Goal: Task Accomplishment & Management: Use online tool/utility

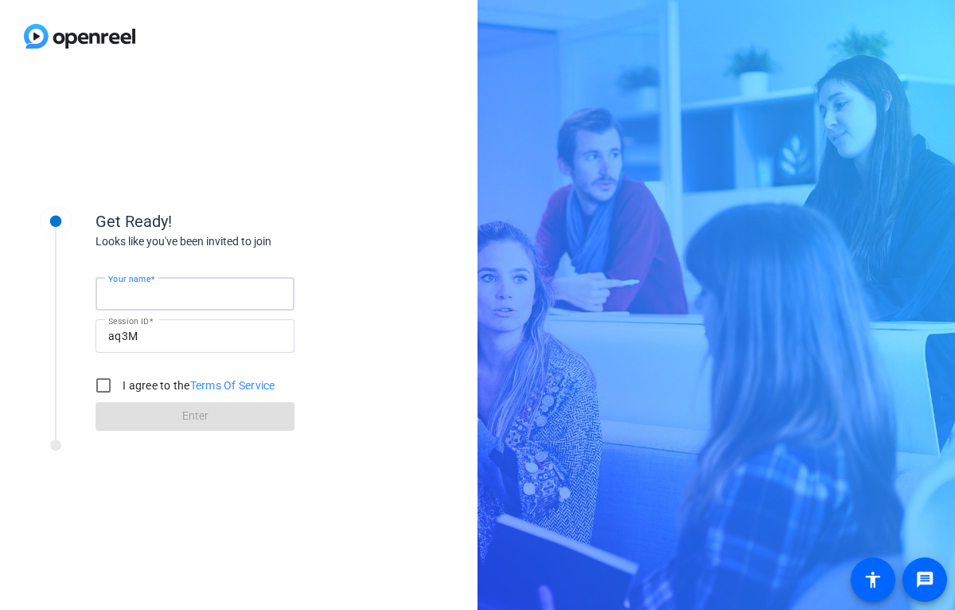
click at [185, 299] on input "Your name" at bounding box center [195, 293] width 174 height 19
type input "[PERSON_NAME]"
click at [102, 385] on input "I agree to the Terms Of Service" at bounding box center [104, 385] width 32 height 32
checkbox input "true"
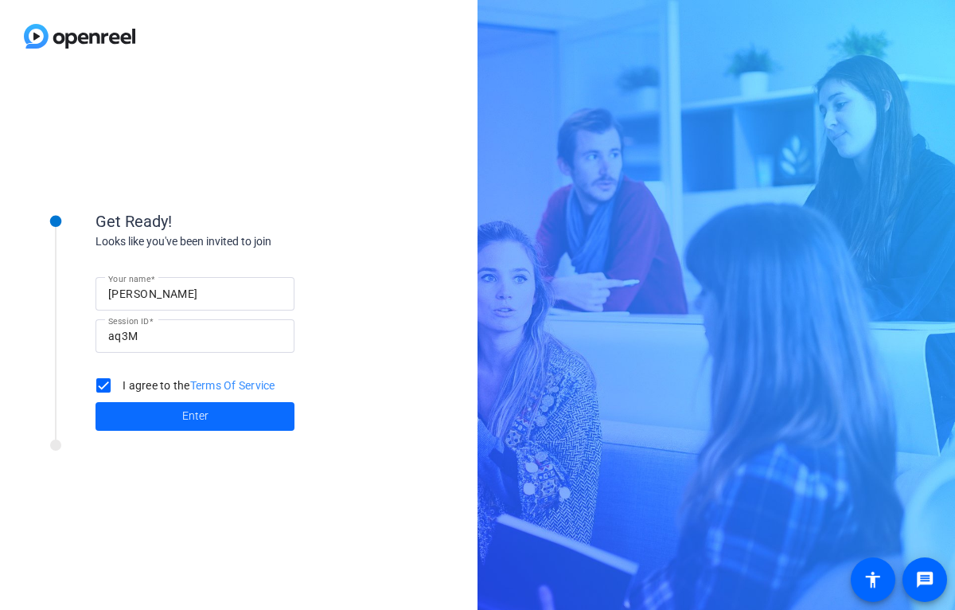
click at [167, 418] on span at bounding box center [195, 416] width 199 height 38
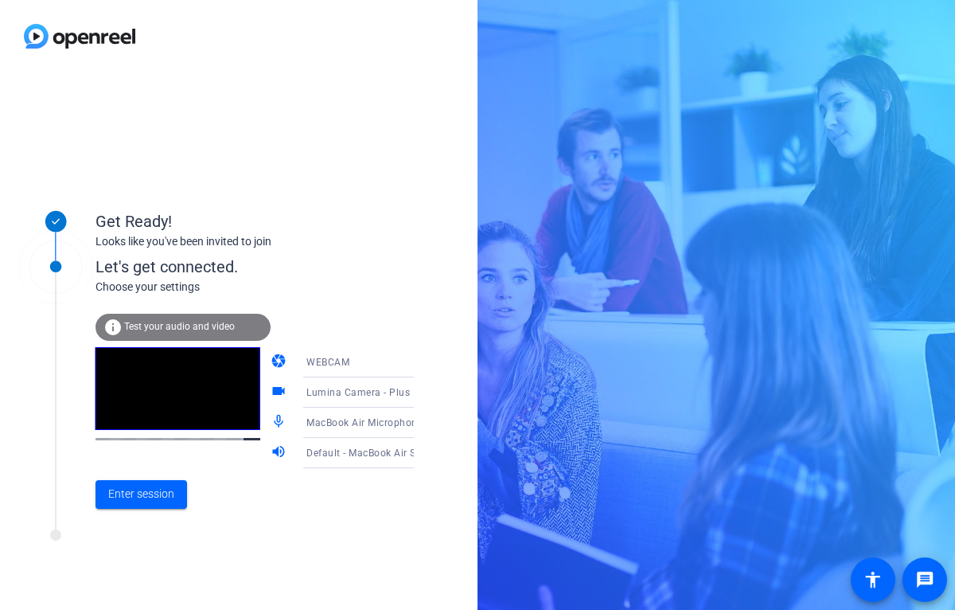
click at [333, 362] on span "WEBCAM" at bounding box center [327, 362] width 43 height 11
click at [350, 276] on div at bounding box center [477, 305] width 955 height 610
click at [350, 276] on div "Let's get connected." at bounding box center [271, 267] width 351 height 24
click at [420, 394] on icon at bounding box center [429, 392] width 19 height 19
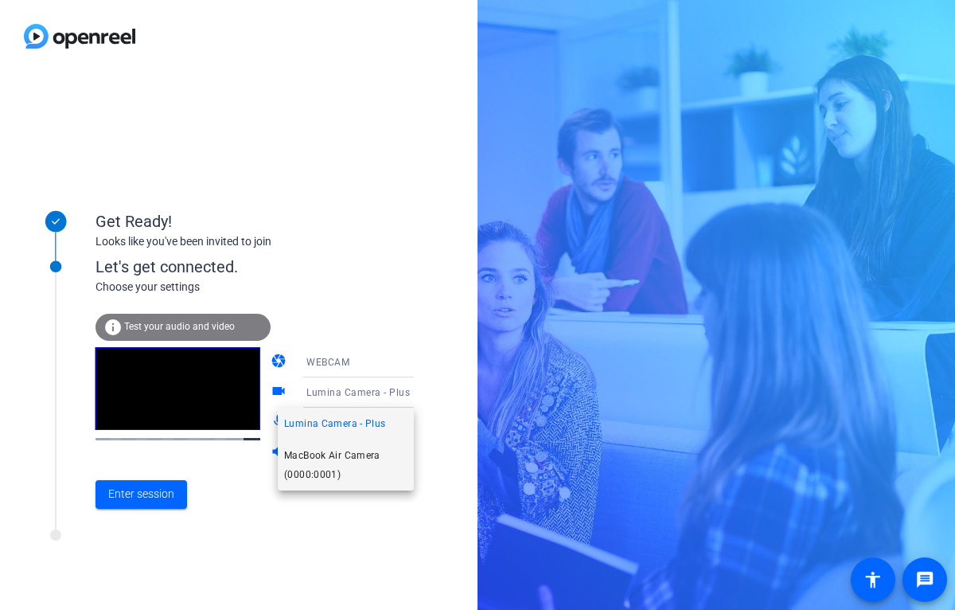
click at [338, 458] on span "MacBook Air Camera (0000:0001)" at bounding box center [345, 465] width 123 height 38
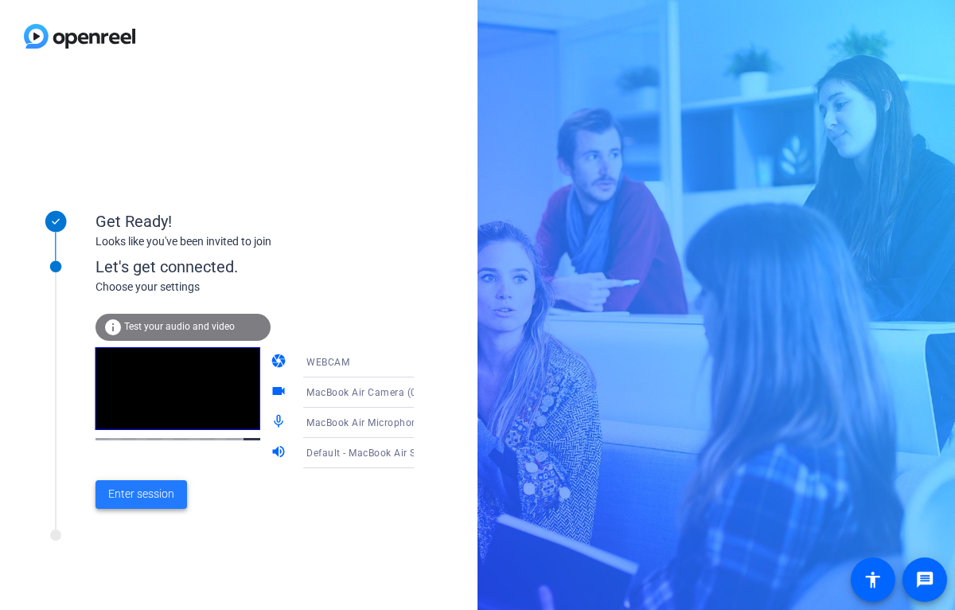
click at [156, 495] on span "Enter session" at bounding box center [141, 494] width 66 height 17
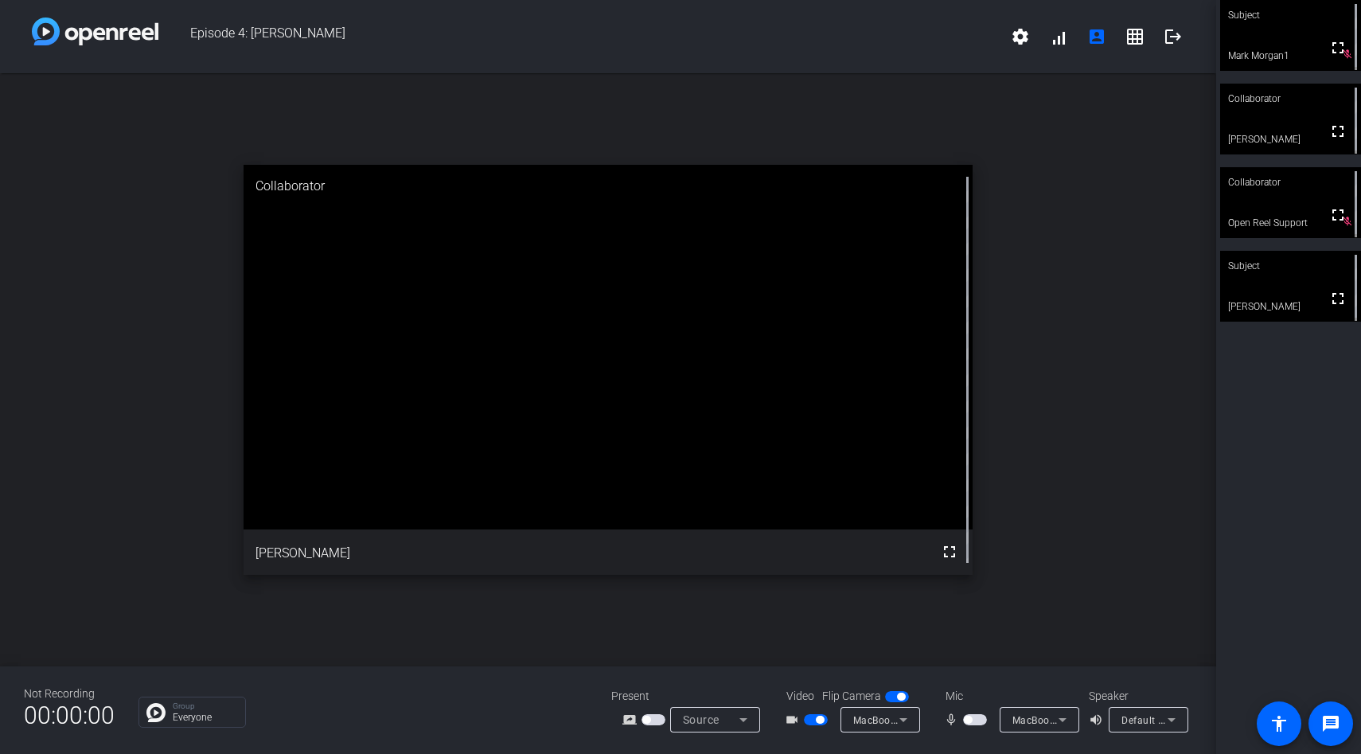
click at [954, 609] on span "button" at bounding box center [968, 720] width 8 height 8
